Goal: Transaction & Acquisition: Purchase product/service

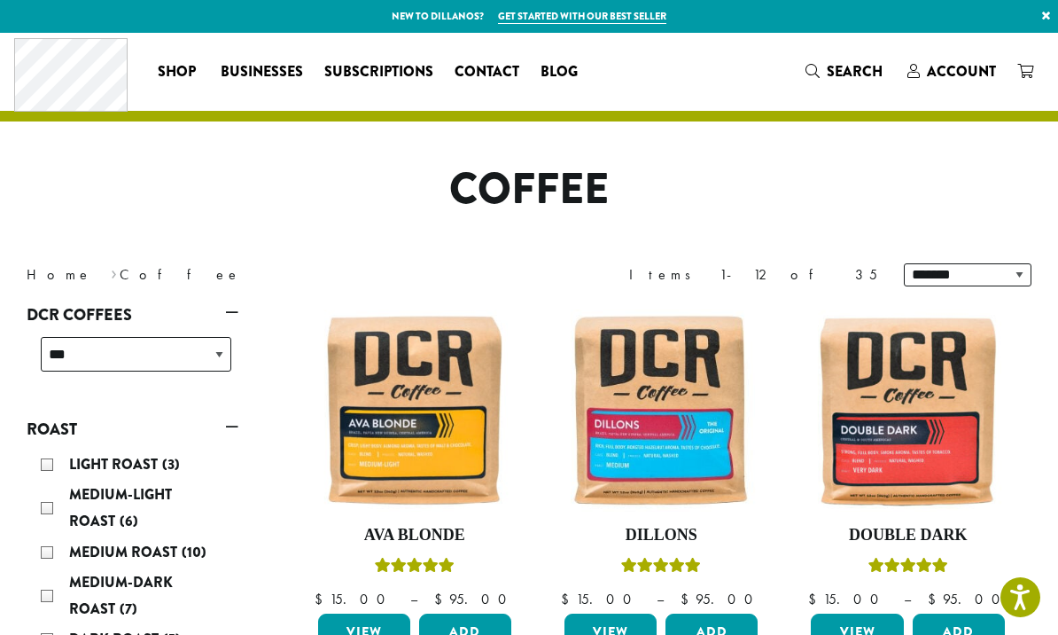
click at [938, 74] on span "Account" at bounding box center [961, 71] width 69 height 20
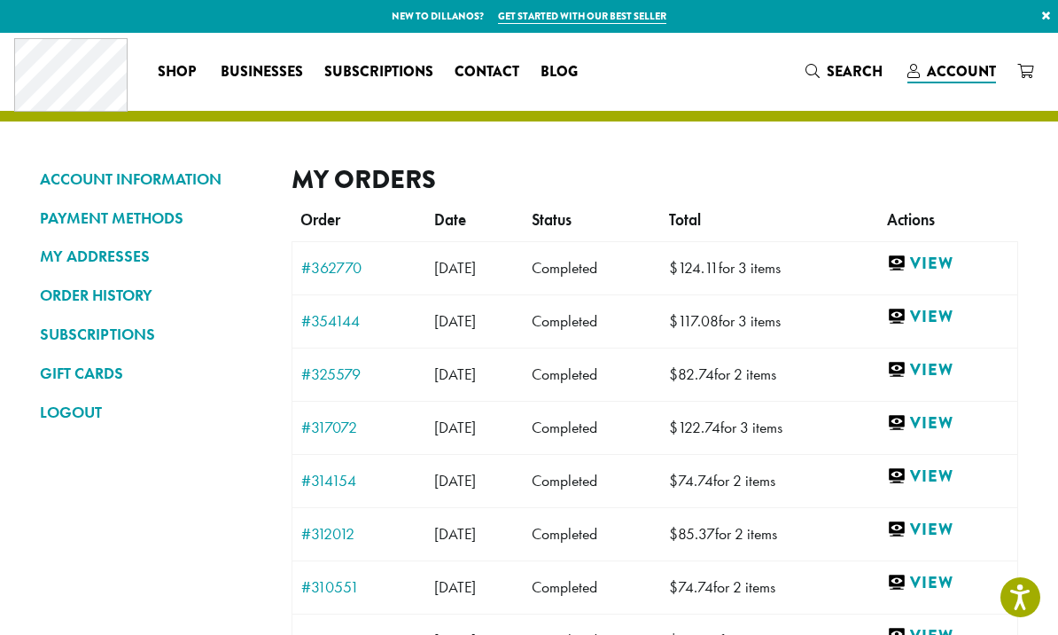
click at [969, 325] on link "View" at bounding box center [947, 317] width 121 height 22
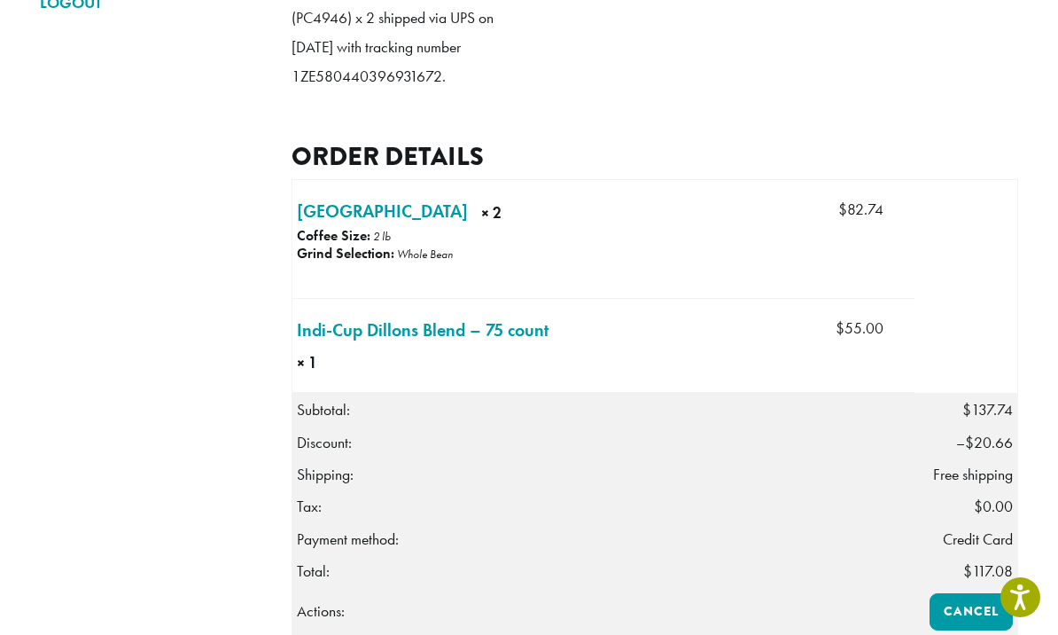
scroll to position [408, 0]
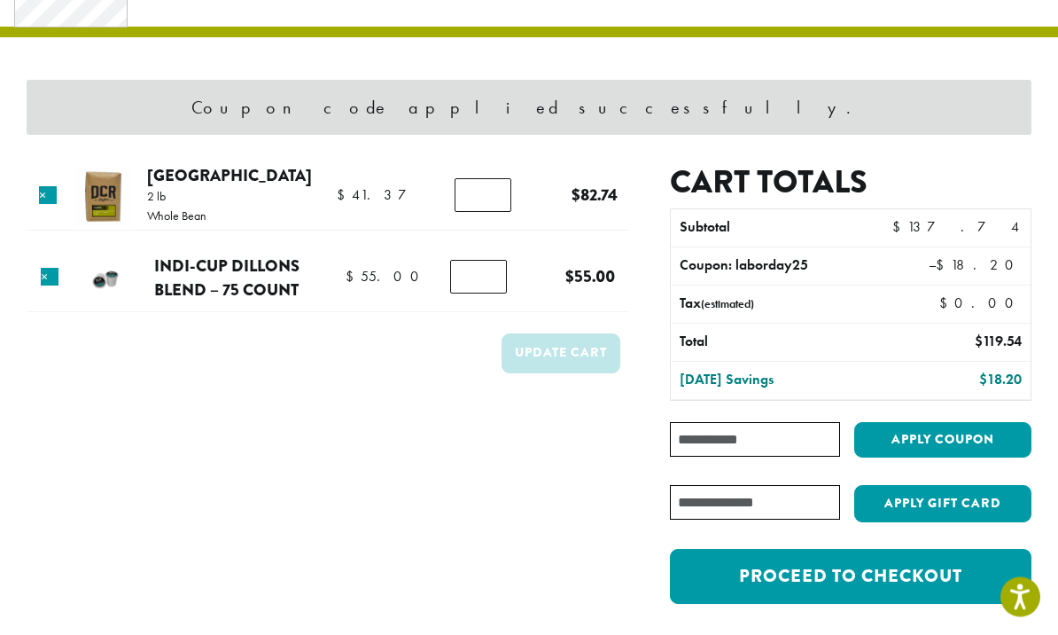
scroll to position [84, 0]
click at [715, 446] on input "Coupon:" at bounding box center [755, 439] width 170 height 35
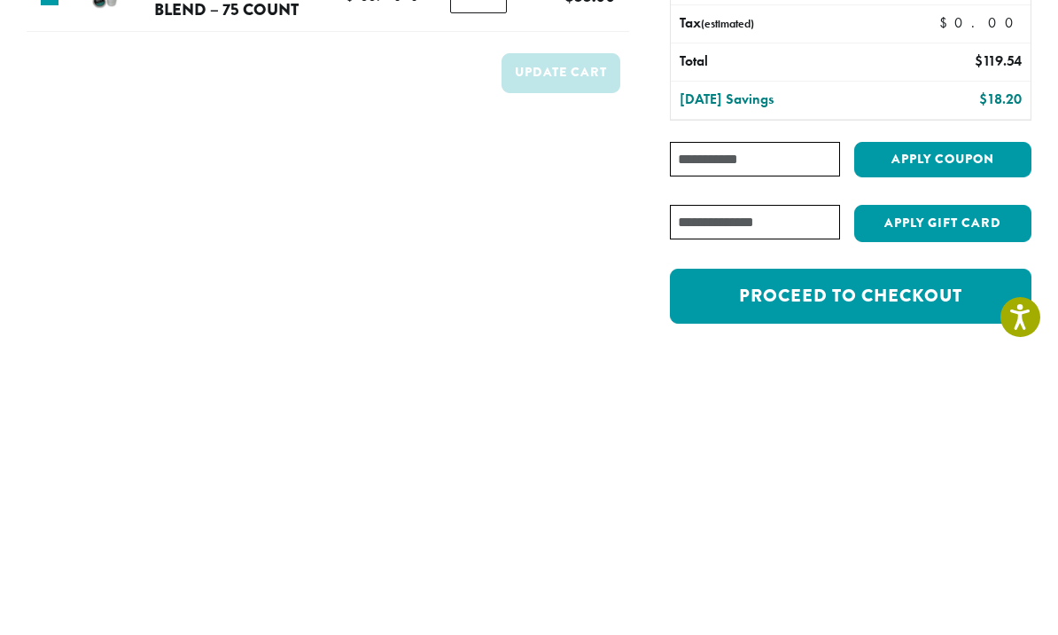
click at [696, 422] on input "Coupon:" at bounding box center [755, 439] width 170 height 35
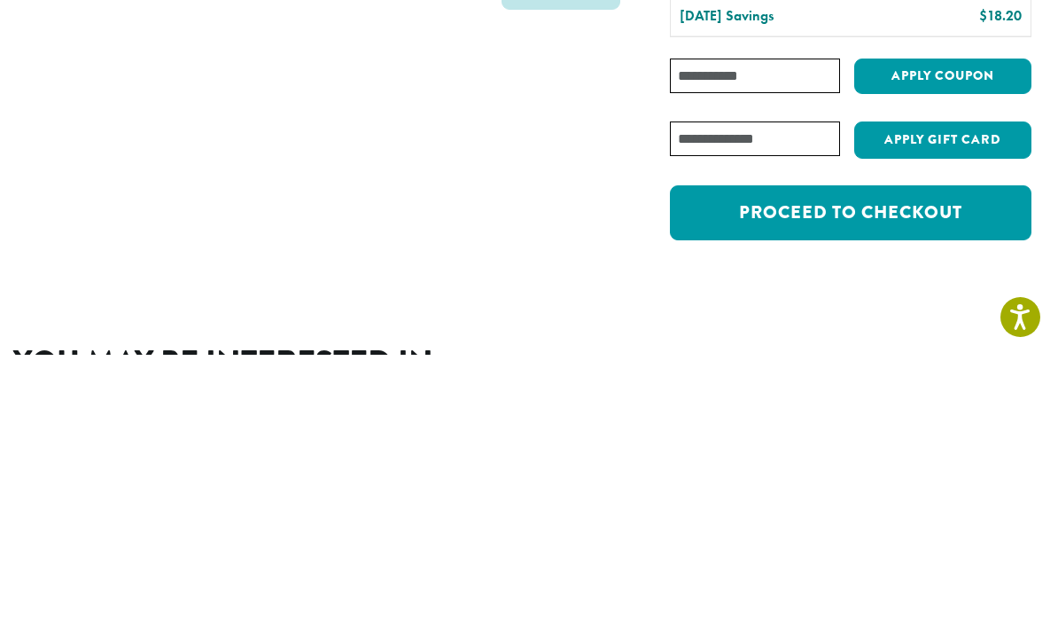
click at [632, 106] on div "Cart totals Subtotal $ 137.74 Coupon: laborday25 – $ 18.20 Tax (estimated) $ 0.…" at bounding box center [830, 309] width 402 height 459
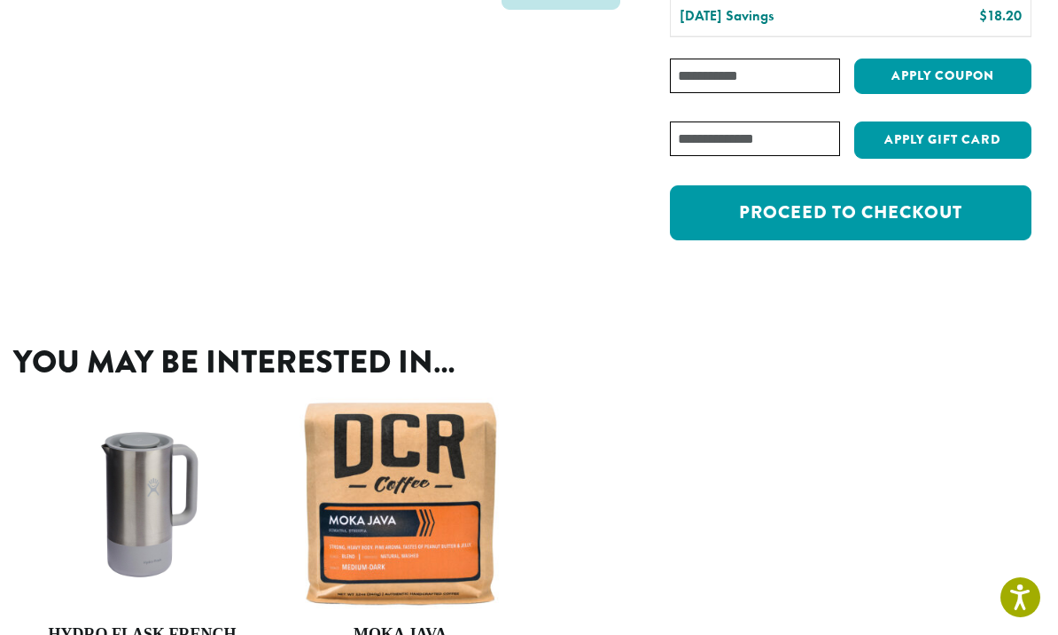
click at [702, 77] on input "Coupon:" at bounding box center [755, 75] width 170 height 35
click at [713, 74] on input "Coupon:" at bounding box center [755, 75] width 170 height 35
paste input "**********"
type input "**********"
click at [956, 74] on button "Apply coupon" at bounding box center [942, 76] width 177 height 36
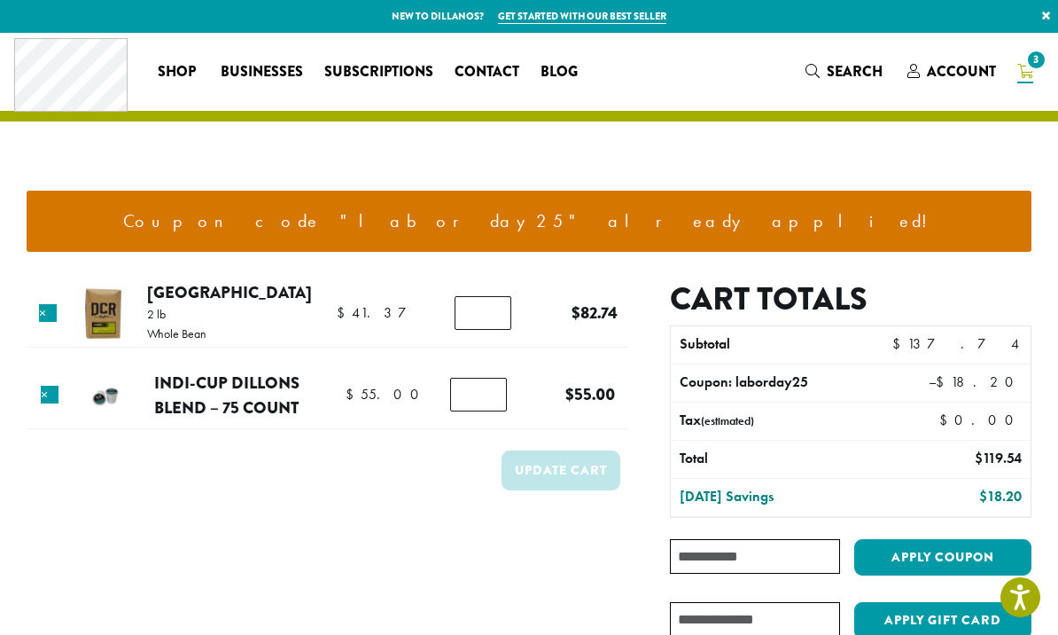
click at [564, 4] on p "New to Dillanos? Get started with our best seller ×" at bounding box center [529, 16] width 1058 height 33
click at [951, 84] on link "Account" at bounding box center [952, 71] width 110 height 29
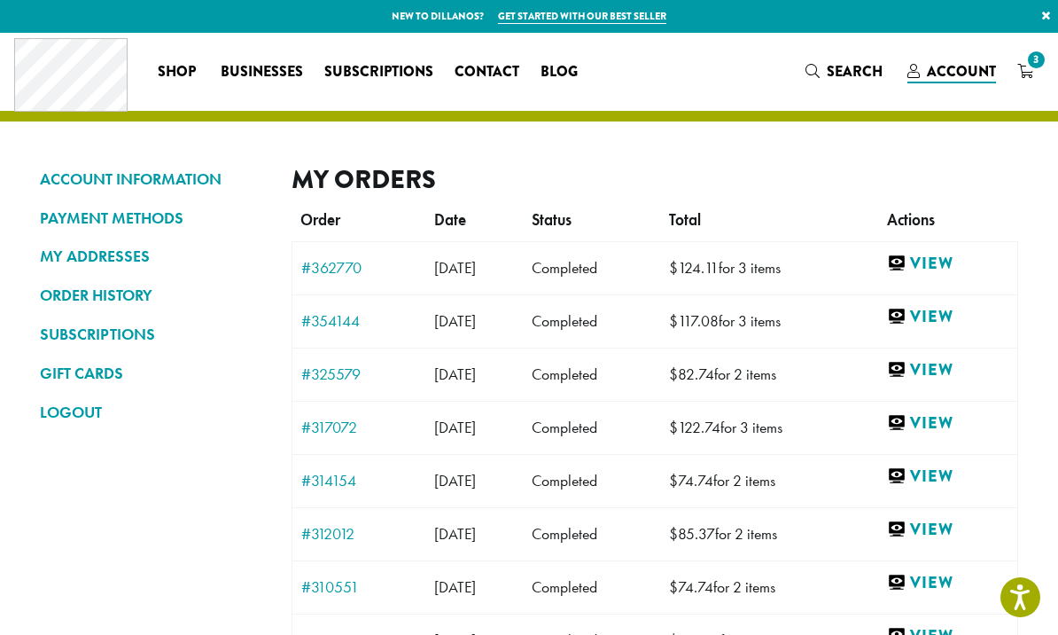
click at [956, 325] on link "View" at bounding box center [947, 317] width 121 height 22
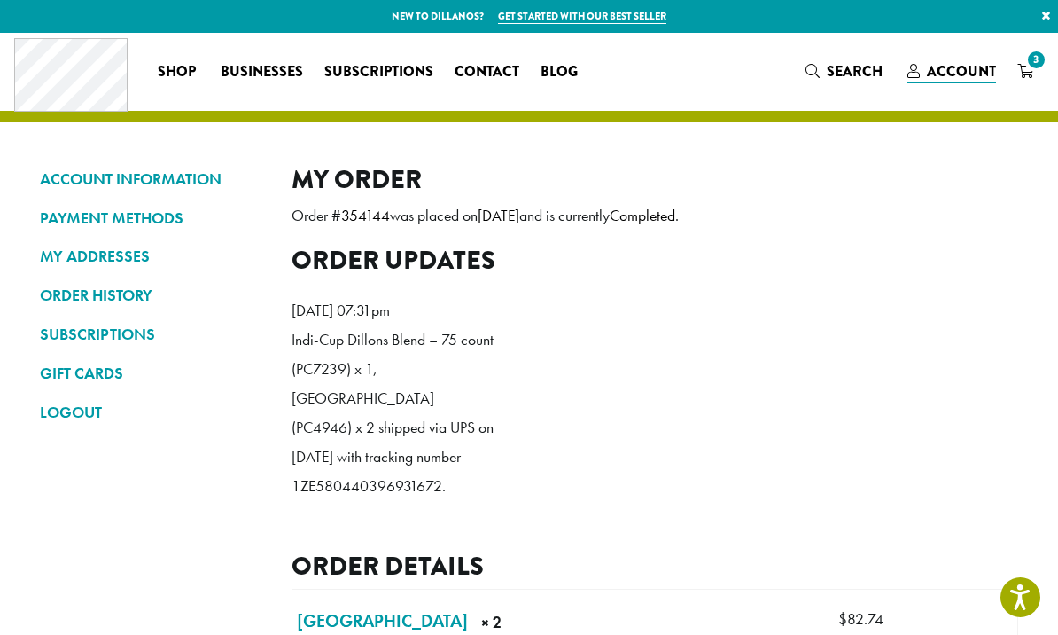
click at [1024, 77] on icon "3" at bounding box center [1025, 71] width 16 height 14
click at [1035, 69] on span "3" at bounding box center [1036, 60] width 24 height 24
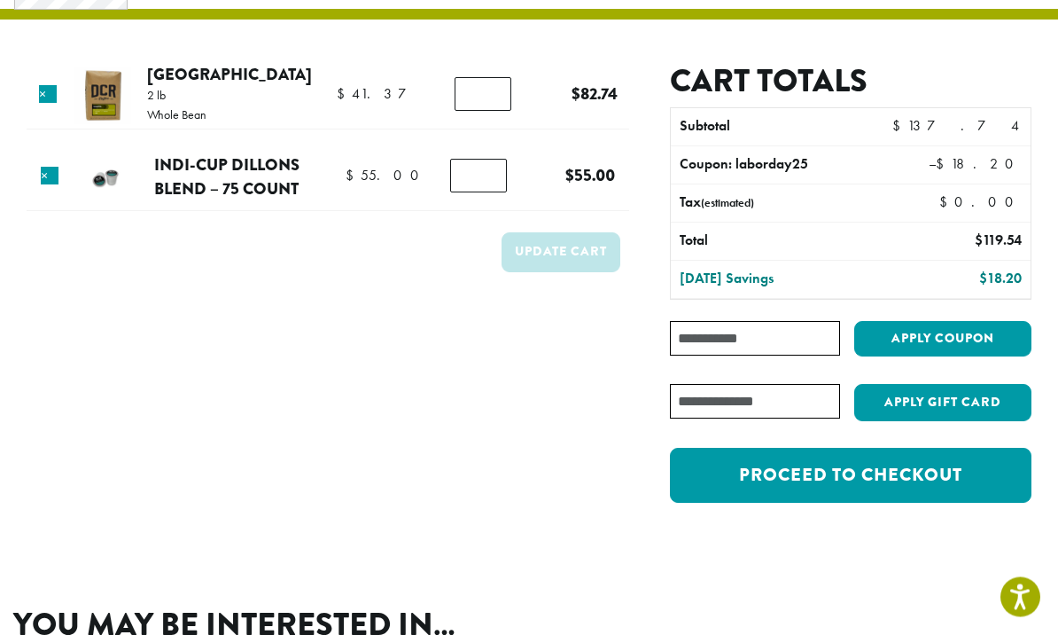
scroll to position [102, 0]
click at [814, 487] on link "Proceed to checkout" at bounding box center [851, 475] width 362 height 55
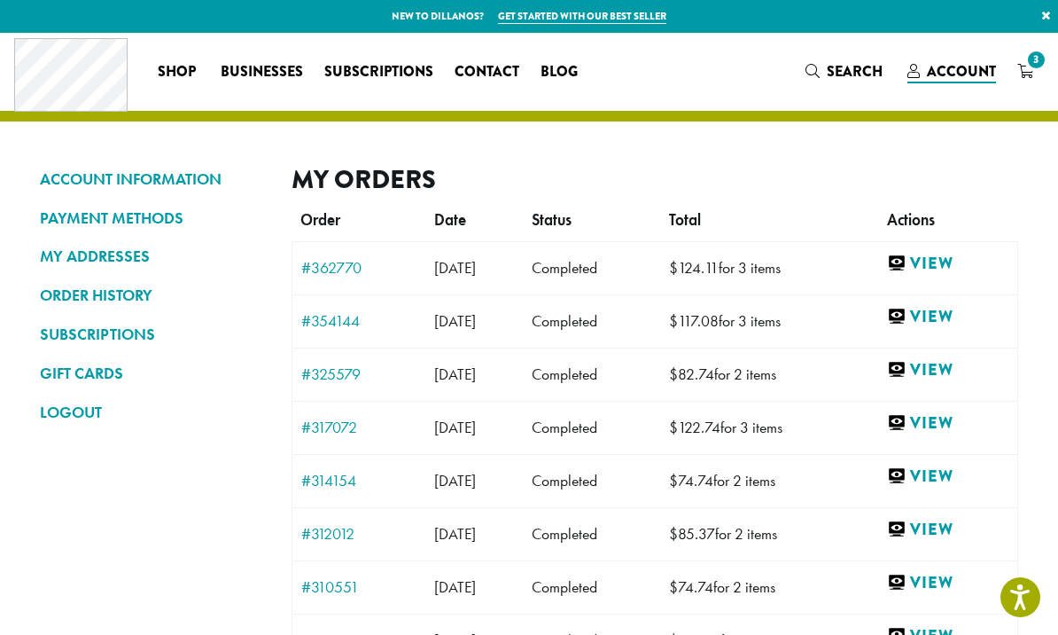
click at [942, 325] on link "View" at bounding box center [947, 317] width 121 height 22
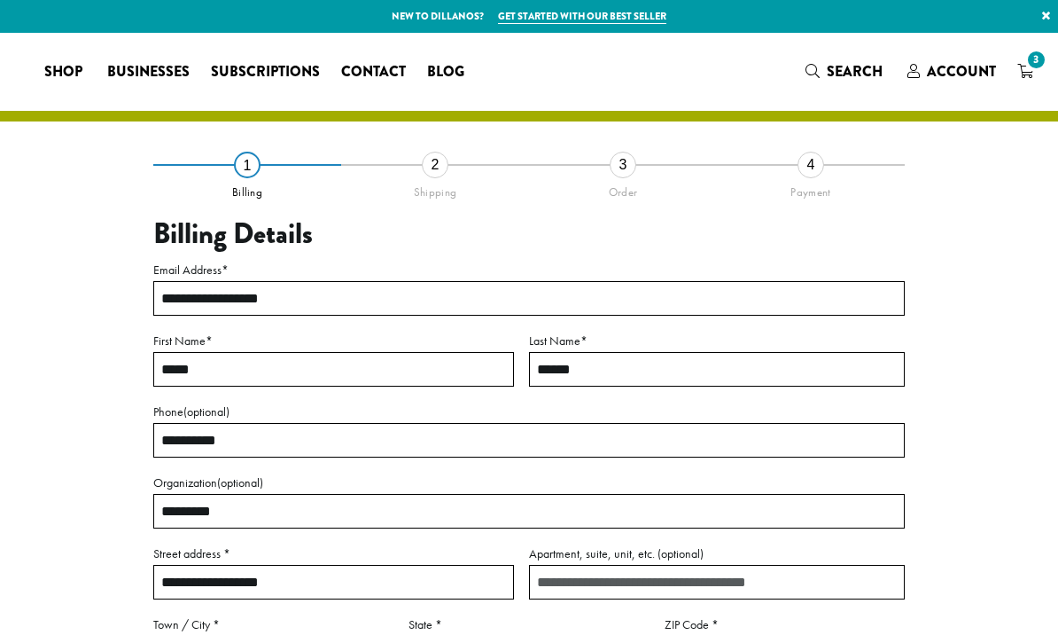
select select "**"
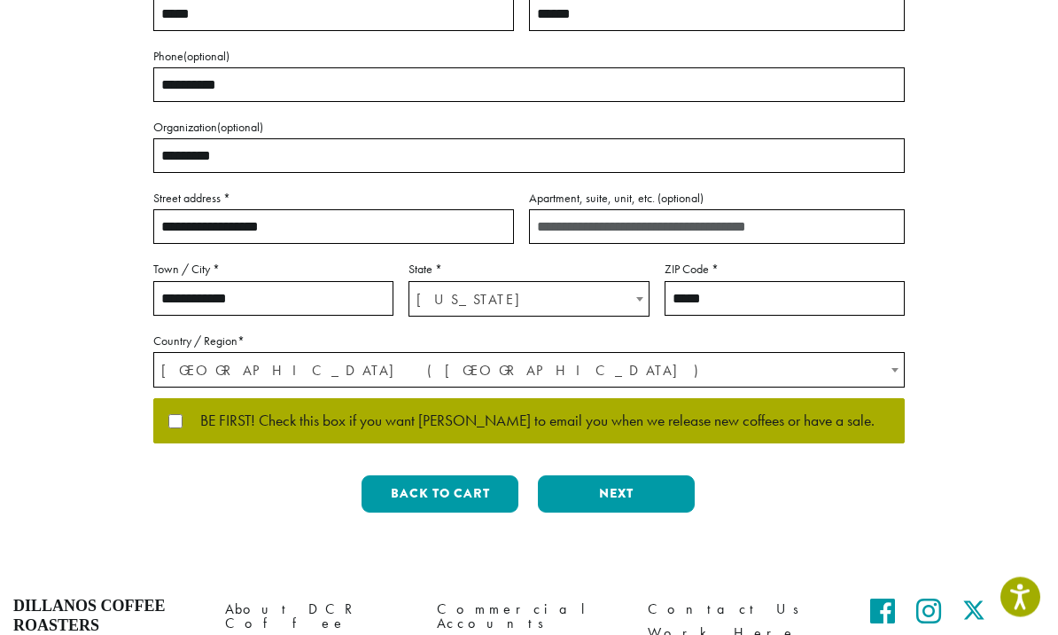
scroll to position [355, 0]
click at [165, 398] on p "BE FIRST! Check this box if you want [PERSON_NAME] to email you when we release…" at bounding box center [529, 421] width 752 height 46
click at [189, 417] on span "BE FIRST! Check this box if you want [PERSON_NAME] to email you when we release…" at bounding box center [529, 421] width 692 height 16
click at [629, 494] on button "Next" at bounding box center [616, 493] width 157 height 37
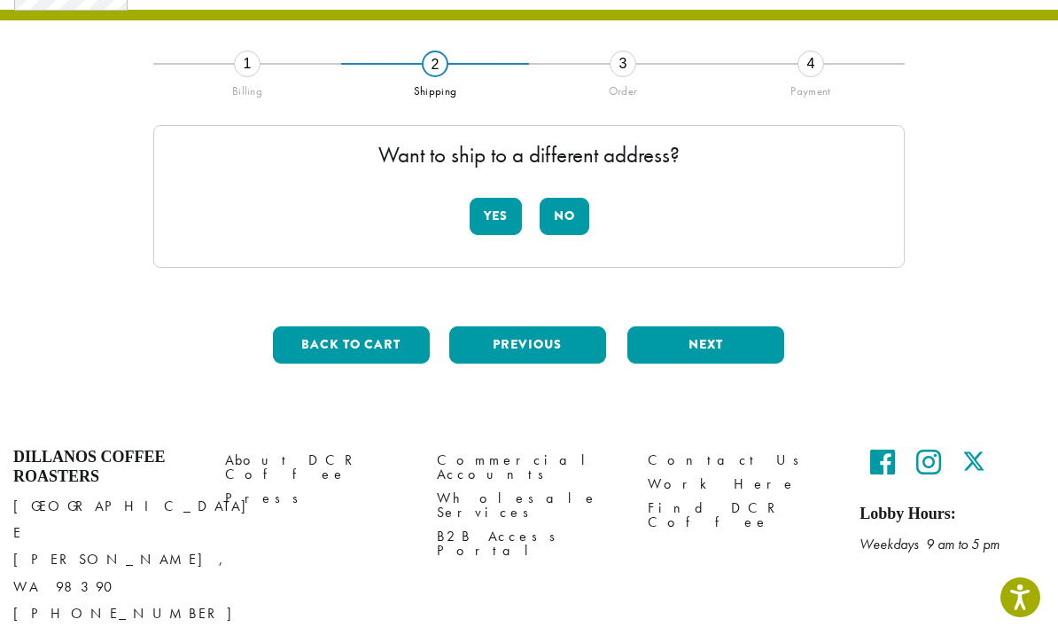
scroll to position [66, 0]
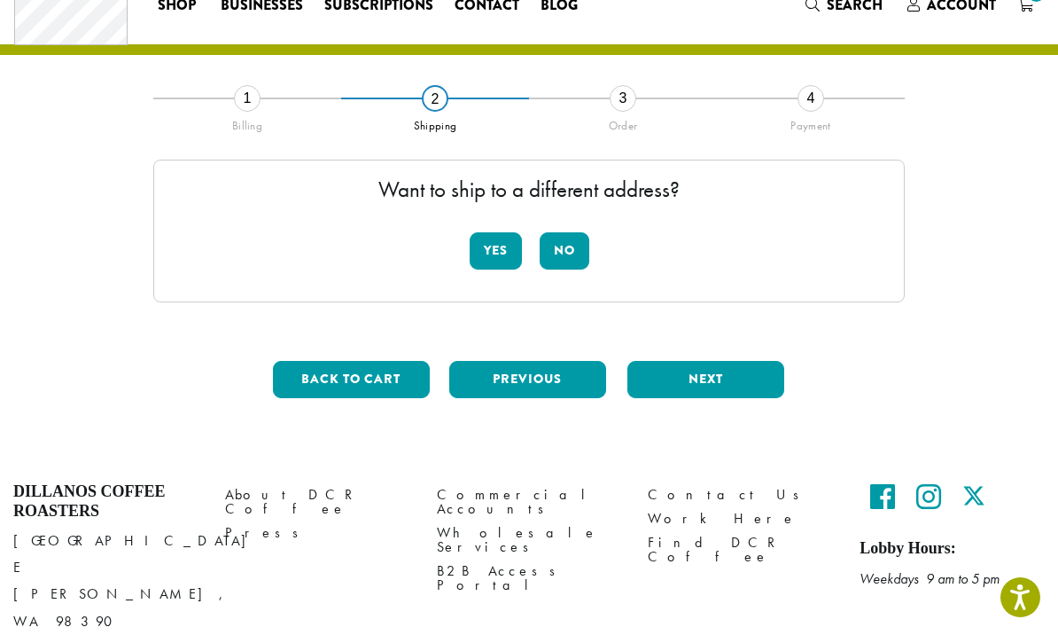
click at [564, 239] on button "No" at bounding box center [565, 250] width 50 height 37
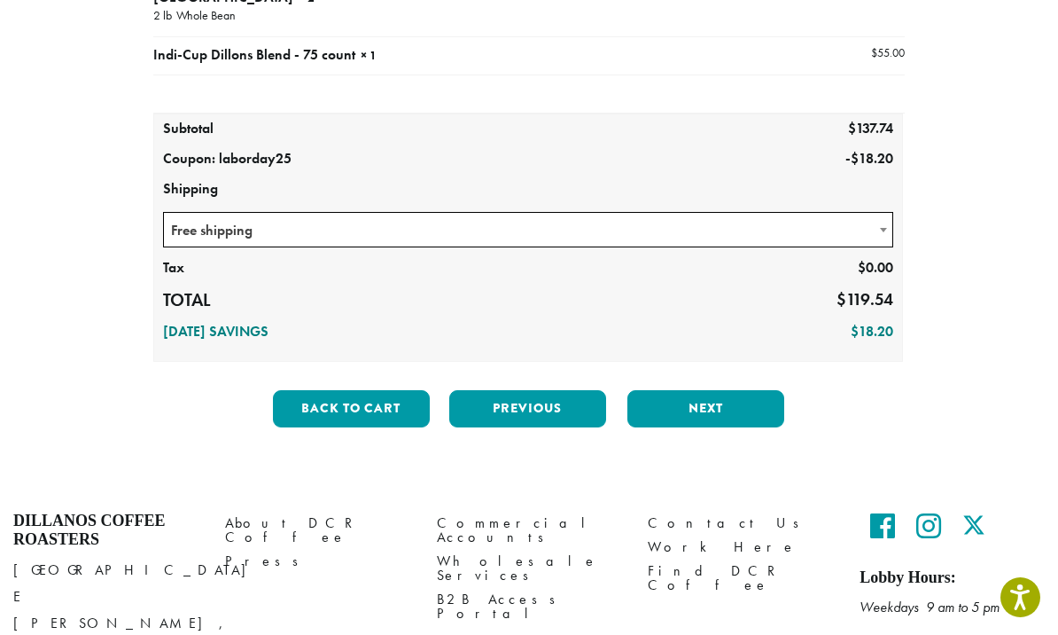
click at [683, 407] on button "Next" at bounding box center [705, 408] width 157 height 37
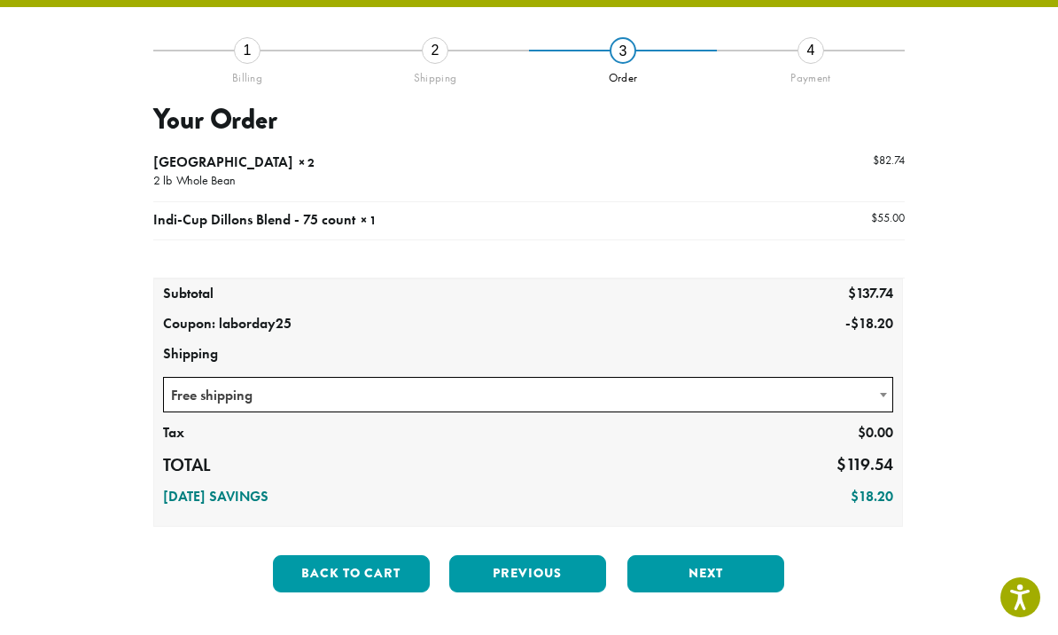
scroll to position [101, 0]
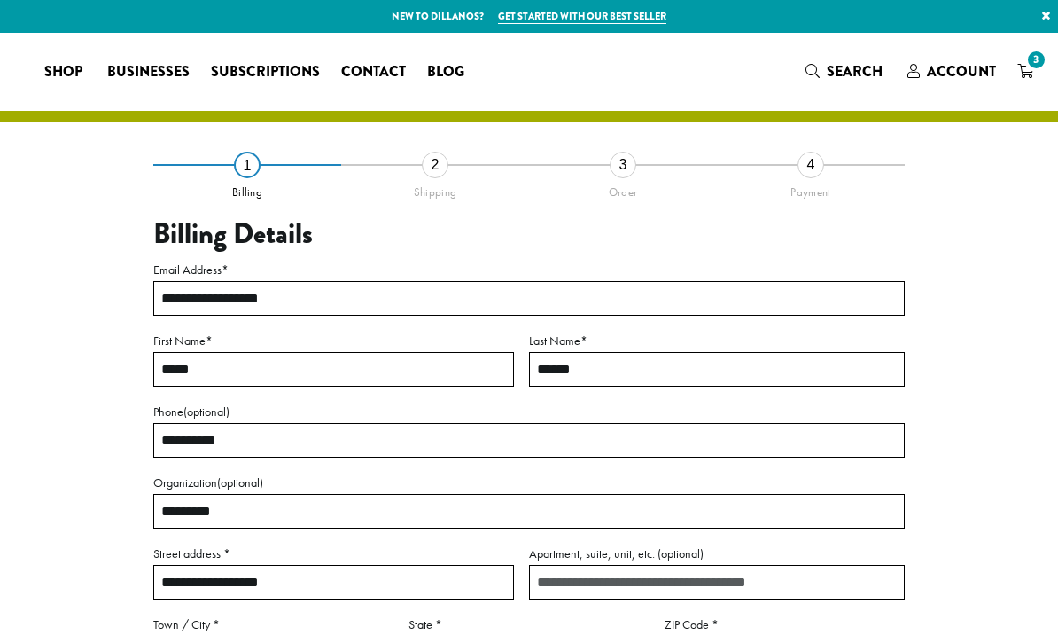
select select "**"
